Goal: Check status: Check status

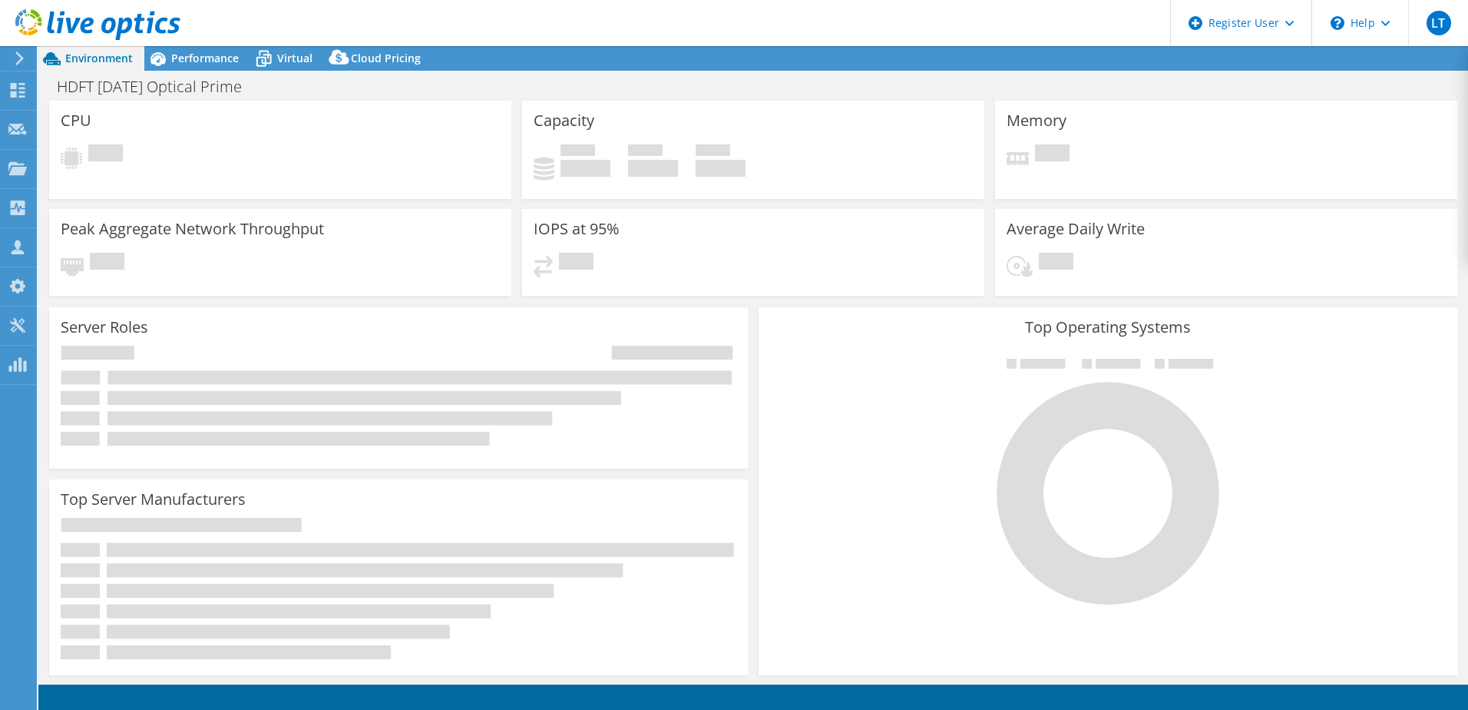
select select "USD"
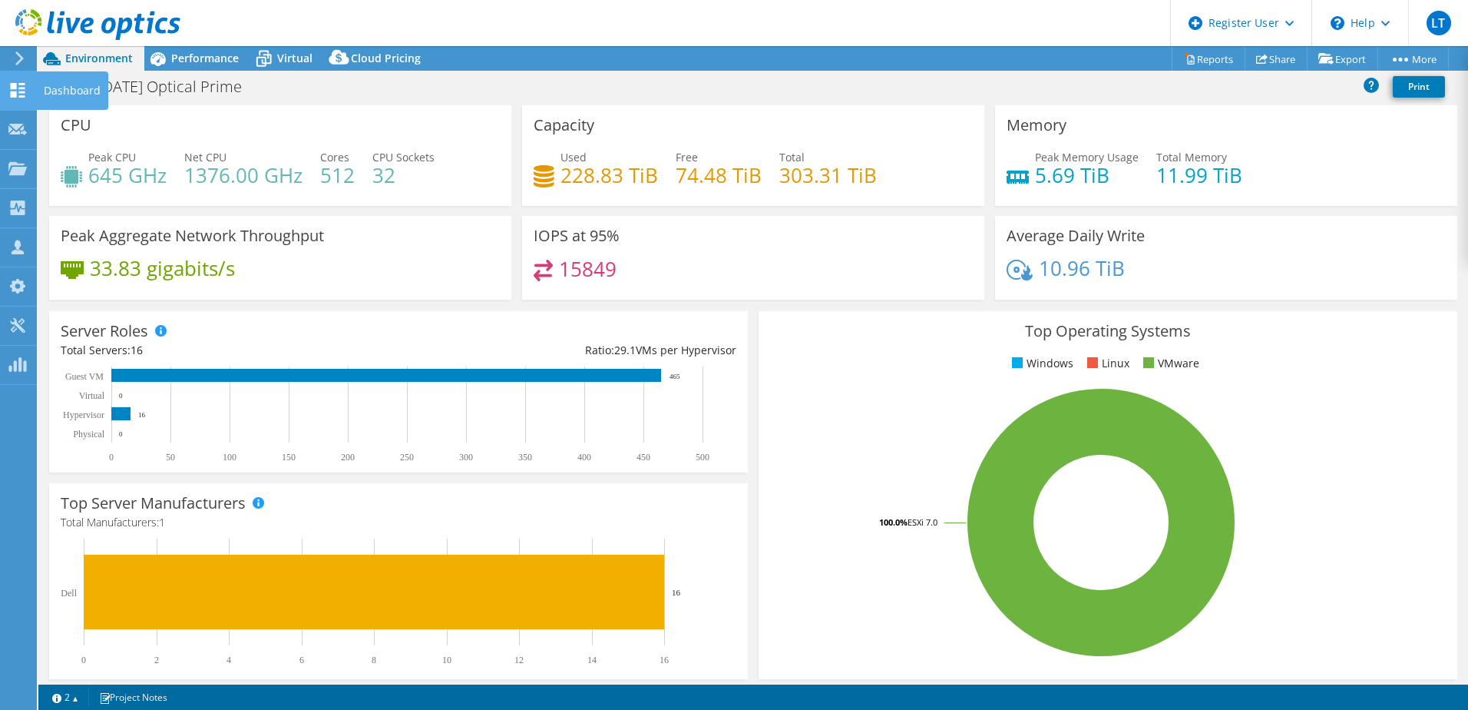
click at [22, 95] on use at bounding box center [18, 90] width 15 height 15
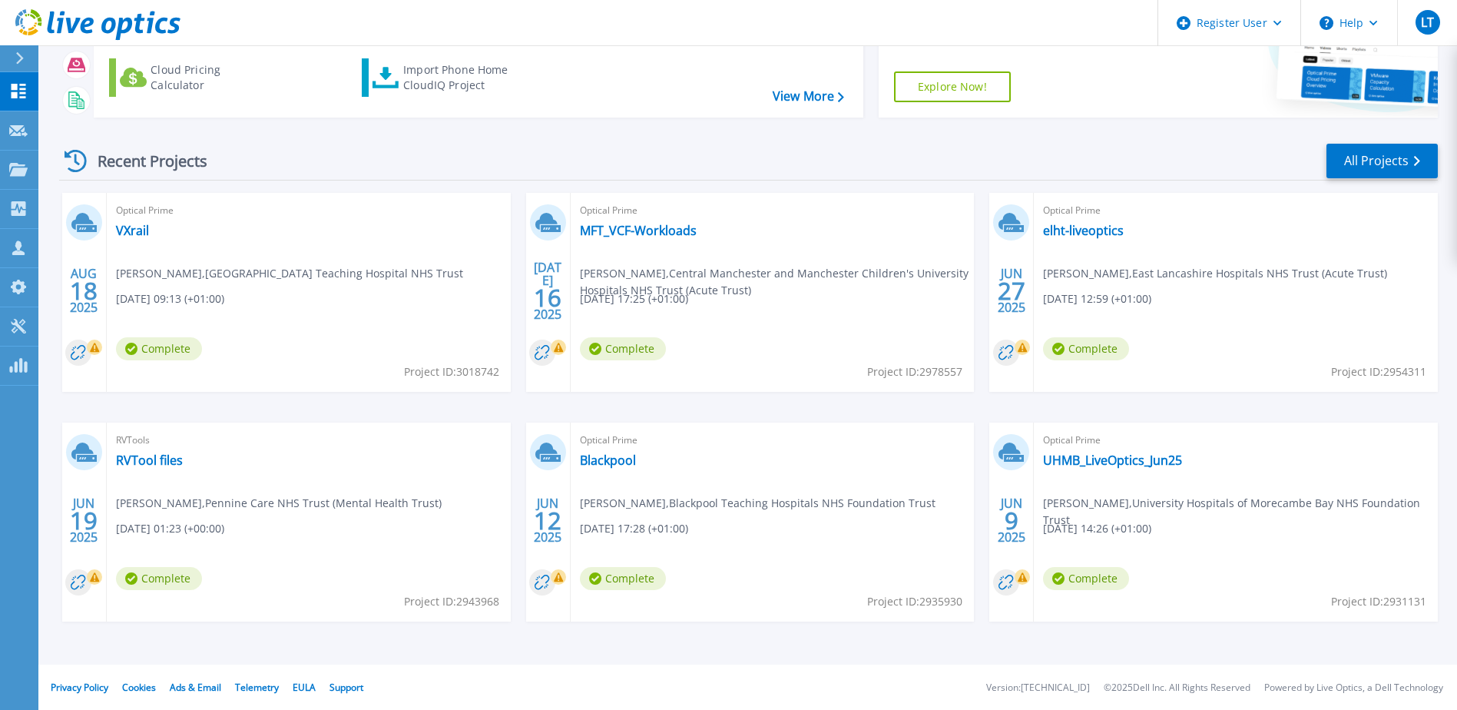
scroll to position [141, 0]
click at [684, 231] on link "MFT_VCF-Workloads" at bounding box center [638, 229] width 117 height 15
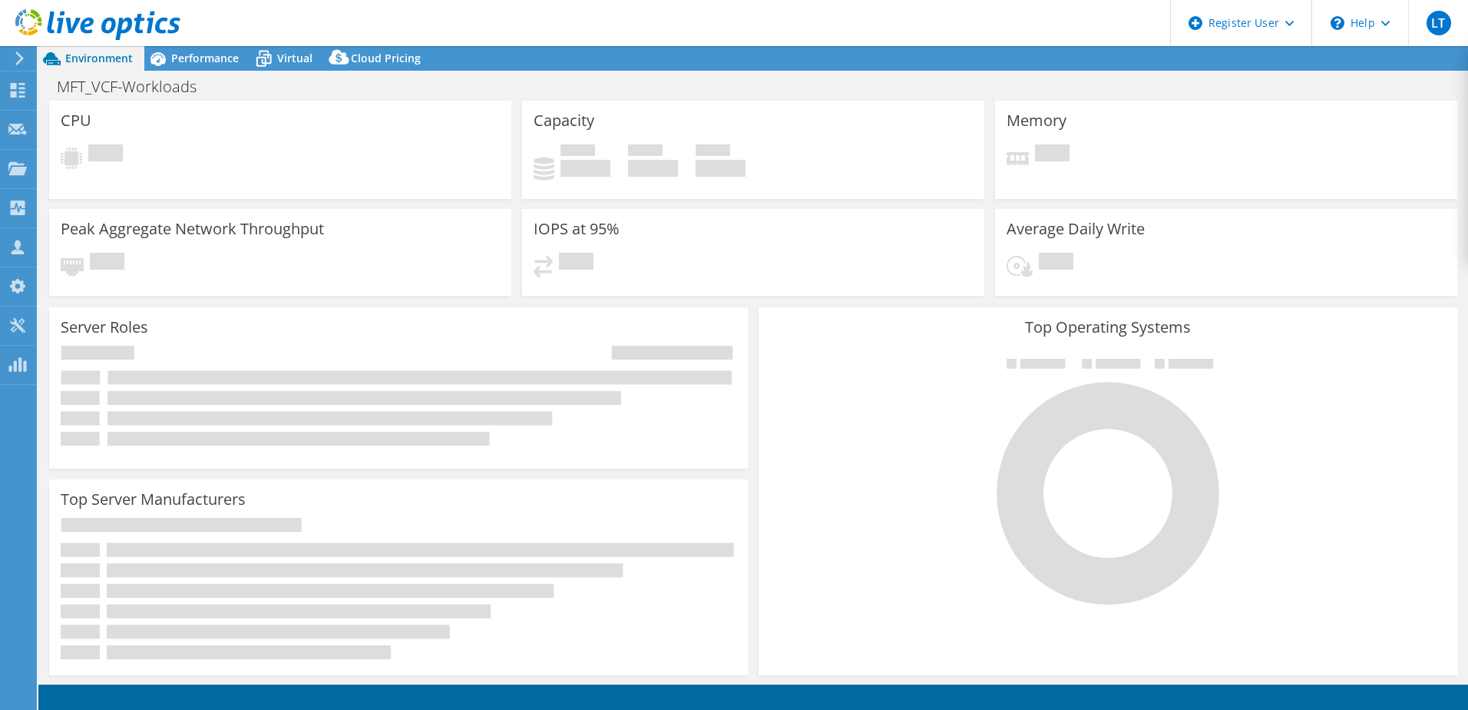
select select "EULondon"
select select "GBP"
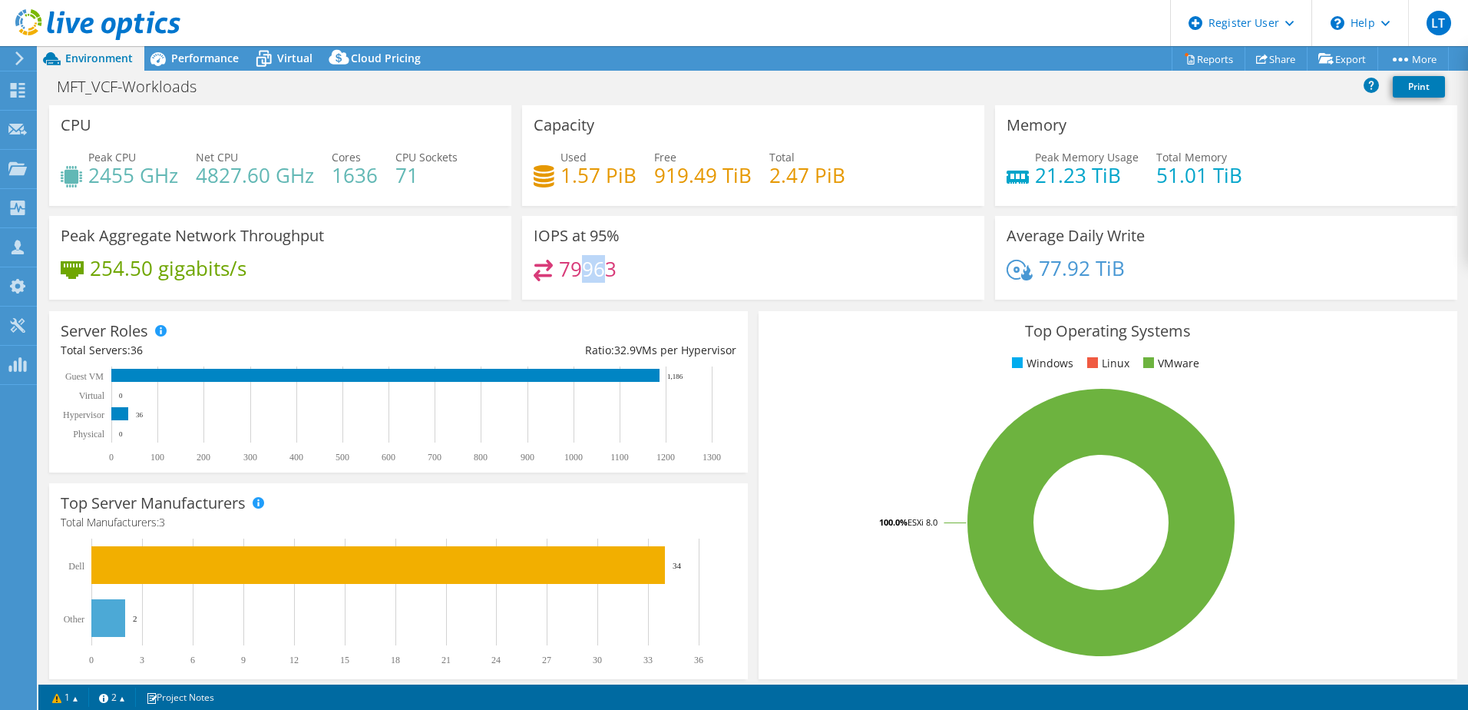
drag, startPoint x: 575, startPoint y: 266, endPoint x: 606, endPoint y: 280, distance: 34.0
click at [605, 277] on h4 "79963" at bounding box center [588, 268] width 58 height 17
drag, startPoint x: 606, startPoint y: 280, endPoint x: 647, endPoint y: 276, distance: 41.6
click at [647, 277] on div "79963" at bounding box center [753, 276] width 439 height 33
drag, startPoint x: 577, startPoint y: 263, endPoint x: 620, endPoint y: 265, distance: 43.0
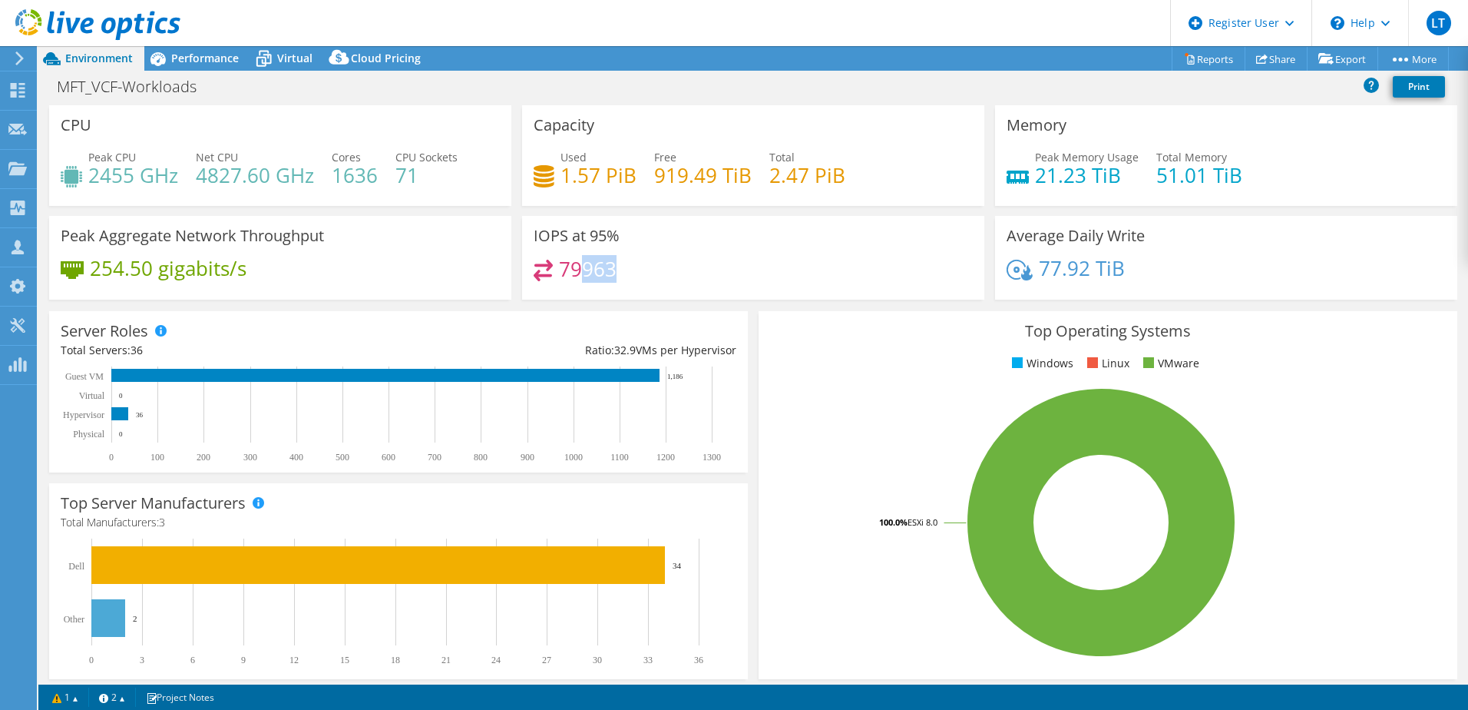
click at [620, 265] on div "79963" at bounding box center [753, 276] width 439 height 33
click at [752, 265] on div "79963" at bounding box center [753, 276] width 439 height 33
drag, startPoint x: 583, startPoint y: 263, endPoint x: 621, endPoint y: 266, distance: 38.6
click at [621, 266] on div "79963" at bounding box center [753, 276] width 439 height 33
click at [233, 60] on span "Performance" at bounding box center [205, 58] width 68 height 15
